Goal: Task Accomplishment & Management: Manage account settings

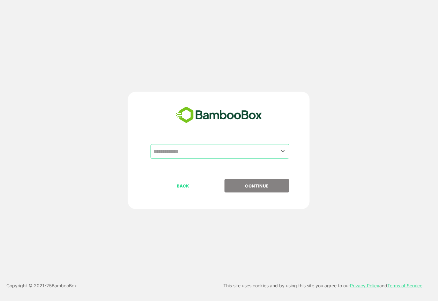
click at [283, 144] on div "​" at bounding box center [220, 151] width 139 height 15
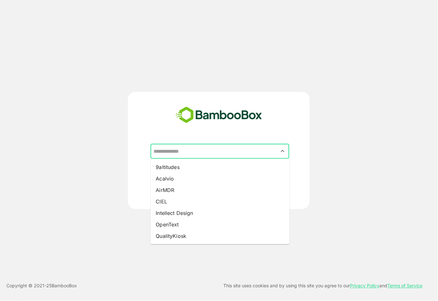
click at [275, 157] on input "text" at bounding box center [220, 152] width 136 height 12
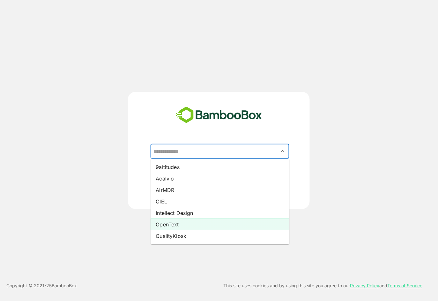
click at [261, 223] on li "OpenText" at bounding box center [220, 224] width 139 height 11
type input "********"
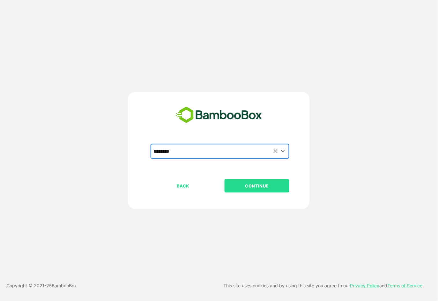
click at [269, 184] on p "CONTINUE" at bounding box center [257, 186] width 64 height 7
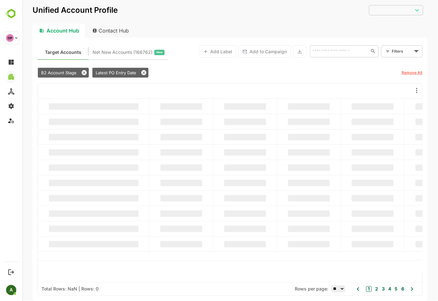
type input "**********"
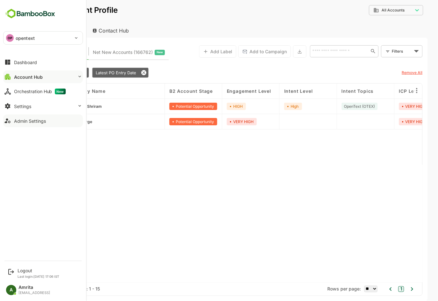
click at [37, 118] on div "Admin Settings" at bounding box center [30, 120] width 32 height 5
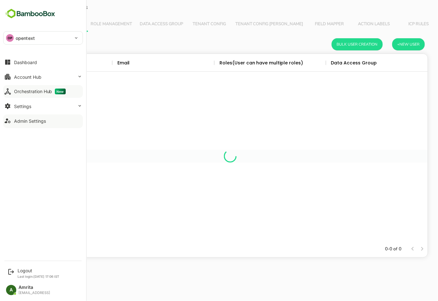
scroll to position [181, 389]
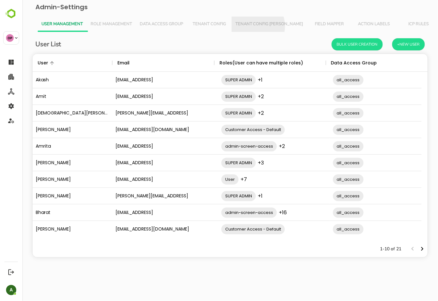
click at [254, 26] on span "Tenant Config [PERSON_NAME]" at bounding box center [269, 24] width 68 height 5
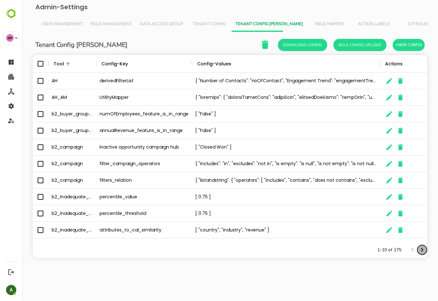
click at [422, 250] on icon "Next page" at bounding box center [423, 251] width 8 height 8
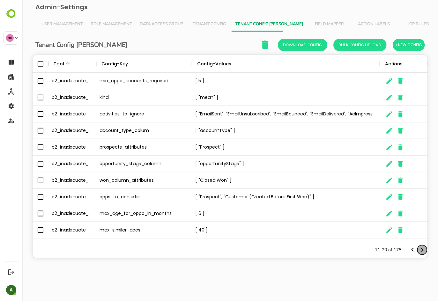
click at [422, 250] on icon "Next page" at bounding box center [423, 251] width 8 height 8
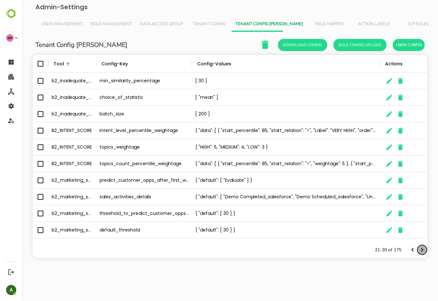
click at [422, 250] on icon "Next page" at bounding box center [423, 251] width 8 height 8
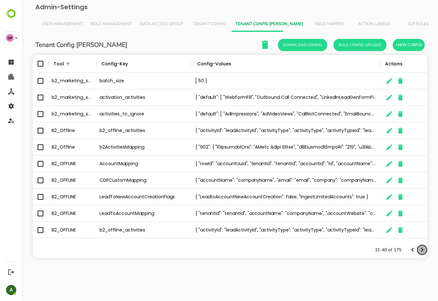
click at [422, 250] on icon "Next page" at bounding box center [423, 251] width 8 height 8
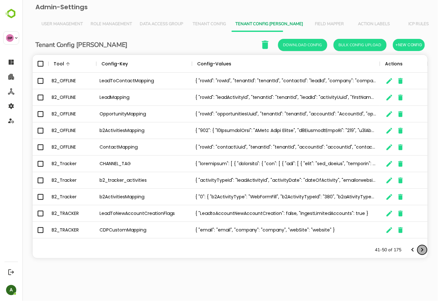
click at [422, 250] on icon "Next page" at bounding box center [423, 251] width 8 height 8
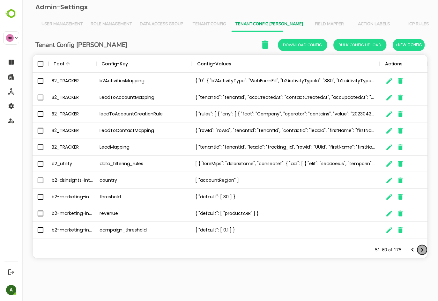
click at [422, 250] on icon "Next page" at bounding box center [423, 251] width 8 height 8
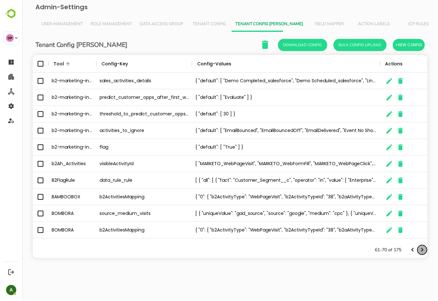
click at [422, 250] on icon "Next page" at bounding box center [423, 251] width 8 height 8
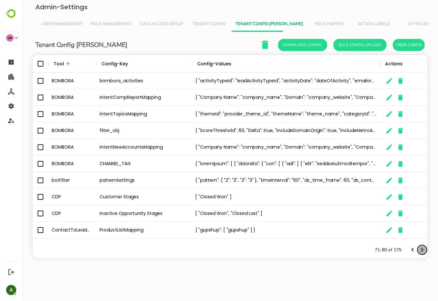
click at [422, 250] on icon "Next page" at bounding box center [423, 251] width 8 height 8
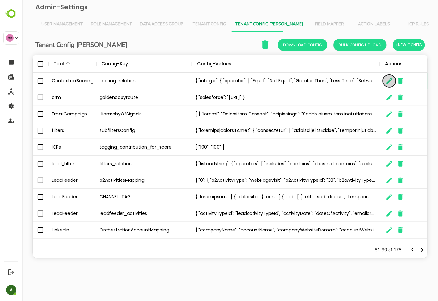
click at [386, 80] on icon "The User Data" at bounding box center [390, 81] width 8 height 8
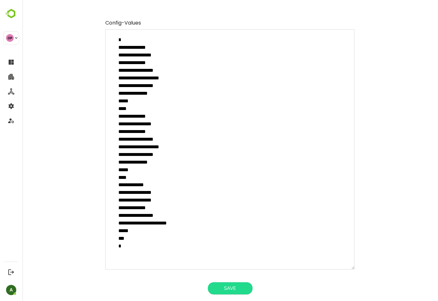
scroll to position [0, 0]
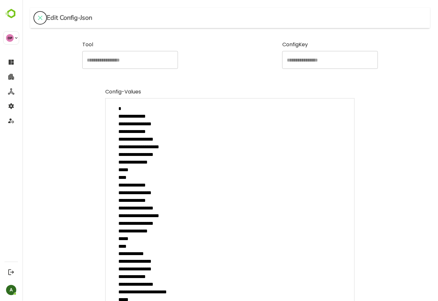
click at [39, 18] on icon "close" at bounding box center [40, 18] width 8 height 8
type textarea "*"
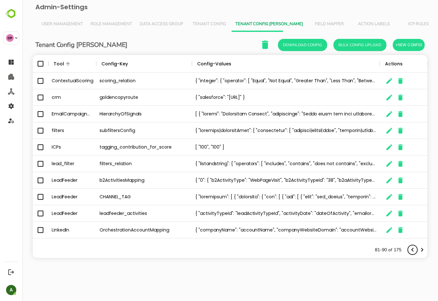
click at [411, 252] on icon "Previous page" at bounding box center [413, 251] width 8 height 8
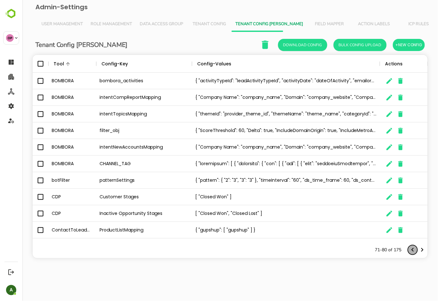
click at [411, 252] on icon "Previous page" at bounding box center [413, 251] width 8 height 8
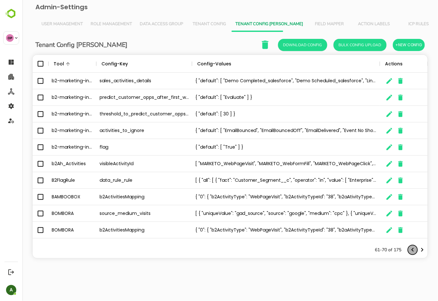
click at [411, 252] on icon "Previous page" at bounding box center [413, 251] width 8 height 8
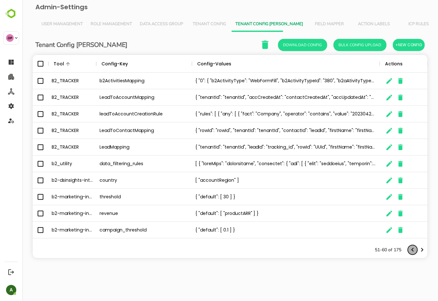
click at [411, 252] on icon "Previous page" at bounding box center [413, 251] width 8 height 8
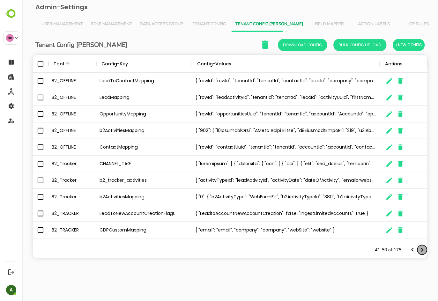
click at [425, 248] on icon "Next page" at bounding box center [423, 251] width 8 height 8
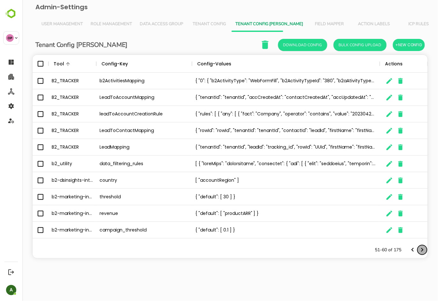
click at [425, 248] on icon "Next page" at bounding box center [423, 251] width 8 height 8
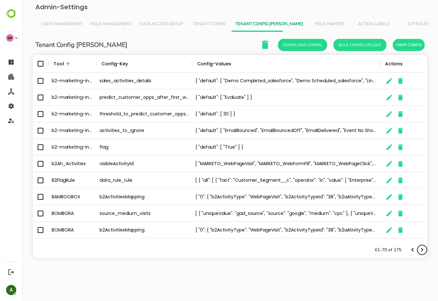
click at [425, 248] on icon "Next page" at bounding box center [423, 251] width 8 height 8
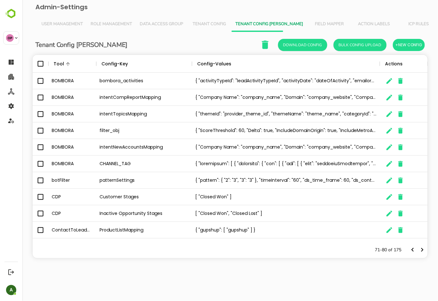
click at [83, 232] on div "ContactToLeadMapping" at bounding box center [72, 230] width 48 height 17
click at [386, 232] on icon "The User Data" at bounding box center [390, 231] width 8 height 8
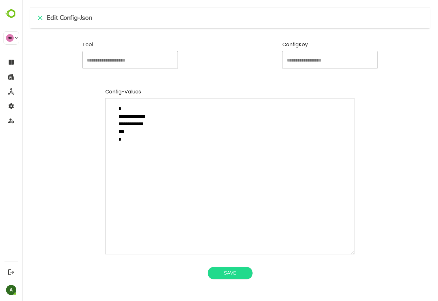
type textarea "*"
